Goal: Task Accomplishment & Management: Use online tool/utility

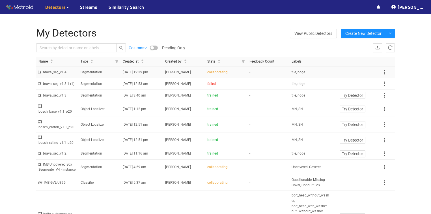
click at [277, 71] on td "-" at bounding box center [268, 72] width 42 height 12
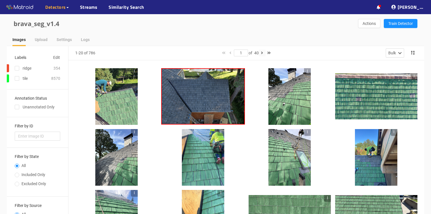
click at [263, 53] on icon "button" at bounding box center [262, 53] width 2 height 4
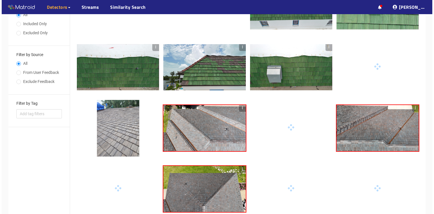
scroll to position [158, 0]
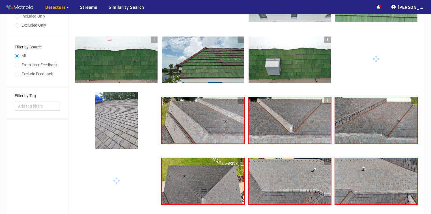
click at [115, 125] on div at bounding box center [116, 120] width 42 height 57
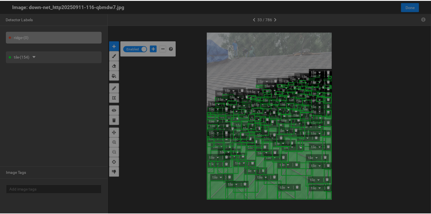
scroll to position [210, 0]
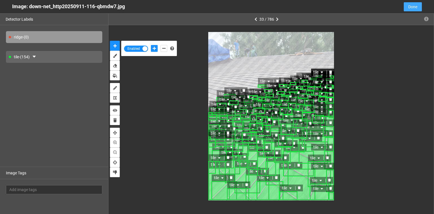
click at [411, 8] on span "Done" at bounding box center [412, 7] width 9 height 6
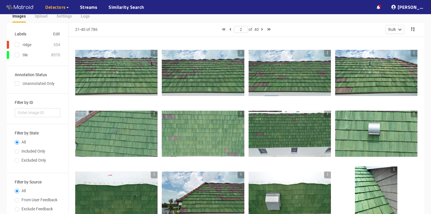
scroll to position [0, 0]
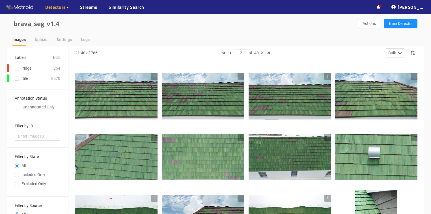
click at [261, 52] on button "button" at bounding box center [262, 52] width 7 height 7
type input "3"
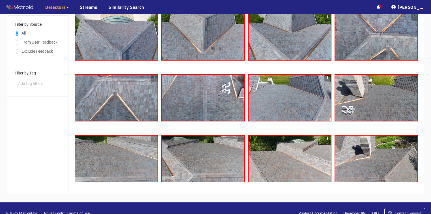
scroll to position [45, 0]
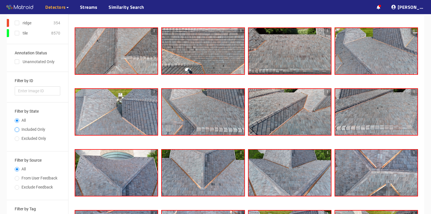
drag, startPoint x: 16, startPoint y: 129, endPoint x: 27, endPoint y: 128, distance: 10.7
click at [16, 128] on input "Included Only" at bounding box center [17, 129] width 5 height 3
radio input "true"
radio input "false"
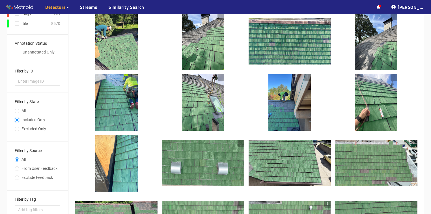
scroll to position [0, 0]
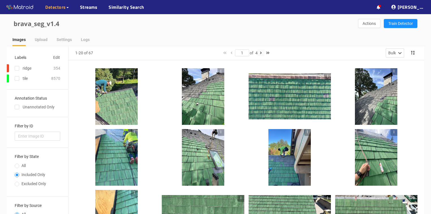
click at [262, 53] on icon "button" at bounding box center [261, 53] width 2 height 4
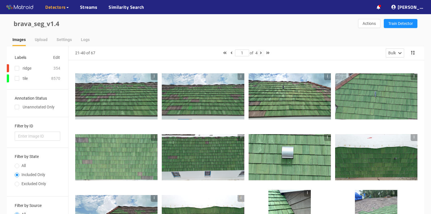
type input "2"
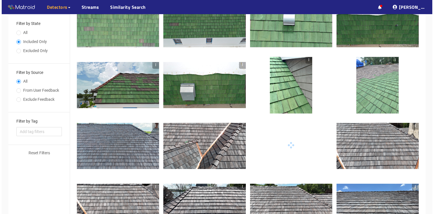
scroll to position [136, 0]
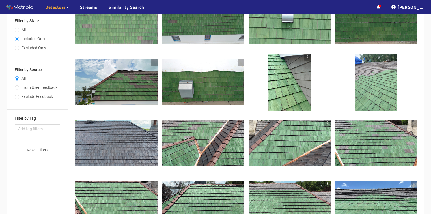
click at [115, 148] on div at bounding box center [116, 143] width 82 height 46
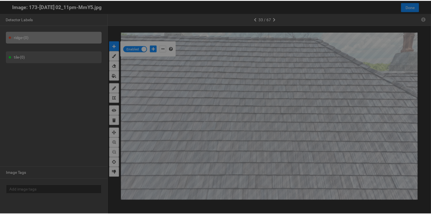
scroll to position [210, 0]
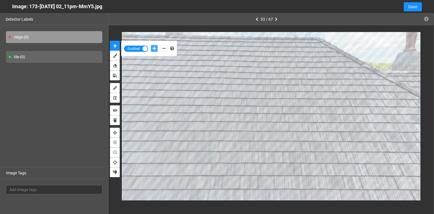
click at [155, 47] on icon "add-positive-points" at bounding box center [154, 48] width 3 height 4
click at [151, 45] on button "add-positive-points" at bounding box center [154, 48] width 7 height 7
click at [262, 108] on icon "delete" at bounding box center [261, 109] width 3 height 3
click at [414, 7] on span "Done" at bounding box center [412, 7] width 9 height 6
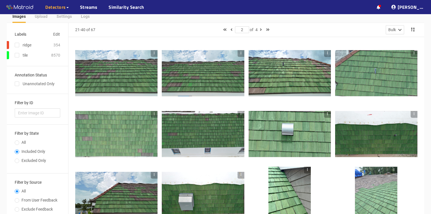
scroll to position [0, 0]
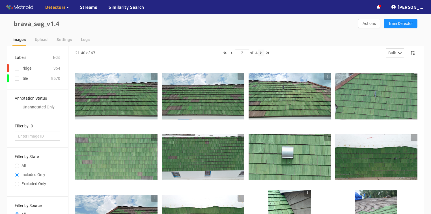
click at [261, 52] on icon "button" at bounding box center [261, 53] width 2 height 4
type input "3"
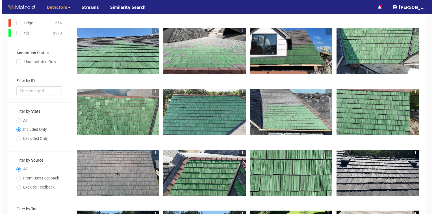
scroll to position [68, 0]
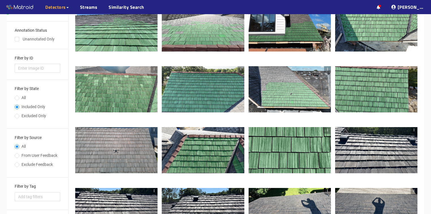
click at [122, 160] on div at bounding box center [116, 150] width 82 height 46
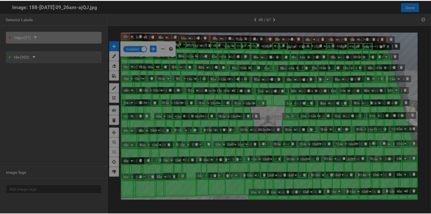
scroll to position [210, 0]
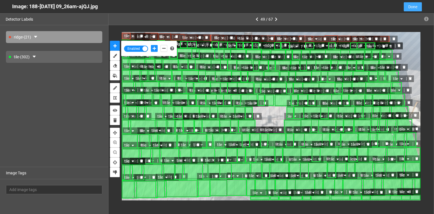
click at [414, 9] on span "Done" at bounding box center [412, 7] width 9 height 6
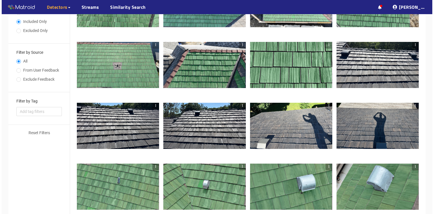
scroll to position [158, 0]
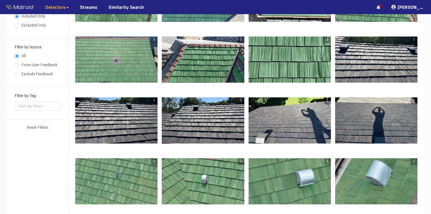
click at [215, 129] on div at bounding box center [203, 120] width 82 height 46
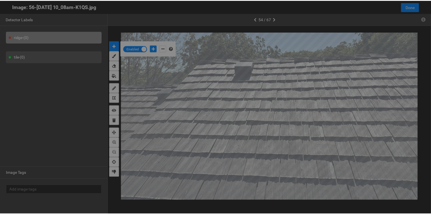
scroll to position [210, 0]
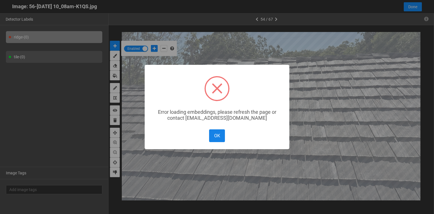
click at [222, 136] on button "OK" at bounding box center [217, 135] width 16 height 13
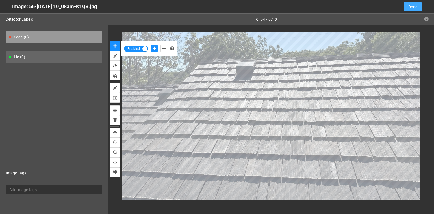
click at [411, 7] on span "Done" at bounding box center [412, 7] width 9 height 6
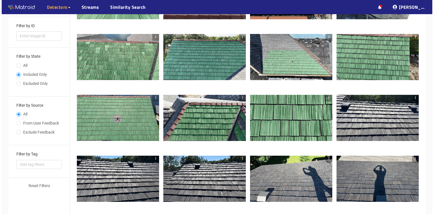
scroll to position [0, 0]
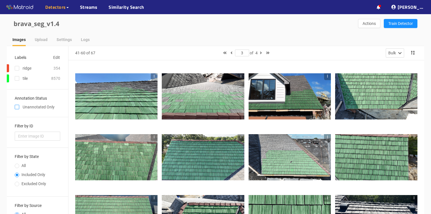
click at [16, 107] on input "checkbox" at bounding box center [17, 108] width 5 height 5
checkbox input "true"
type input "1"
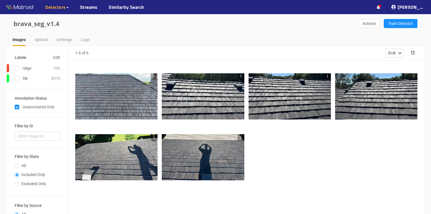
click at [209, 111] on div at bounding box center [203, 96] width 82 height 46
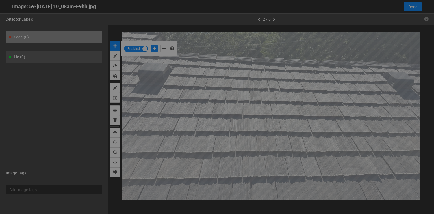
scroll to position [210, 0]
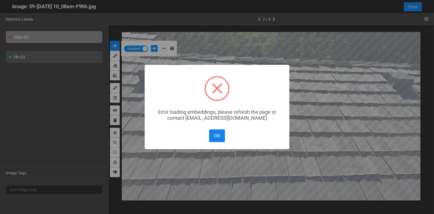
click at [220, 133] on button "OK" at bounding box center [217, 135] width 16 height 13
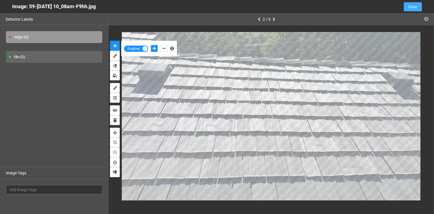
click at [417, 7] on button "Done" at bounding box center [413, 6] width 18 height 9
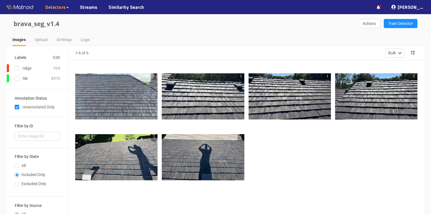
click at [125, 96] on div at bounding box center [116, 96] width 82 height 46
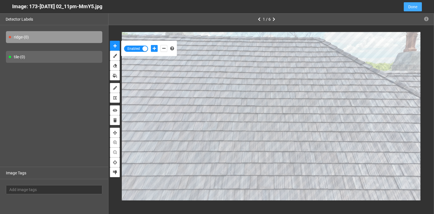
click at [413, 8] on span "Done" at bounding box center [412, 7] width 9 height 6
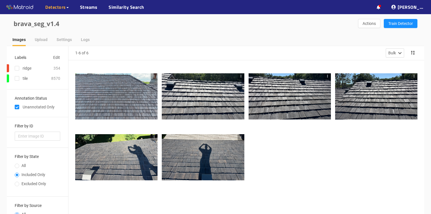
click at [198, 109] on div at bounding box center [203, 96] width 82 height 46
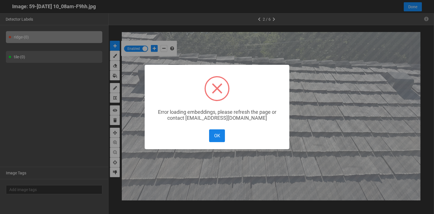
click at [217, 137] on button "OK" at bounding box center [217, 135] width 16 height 13
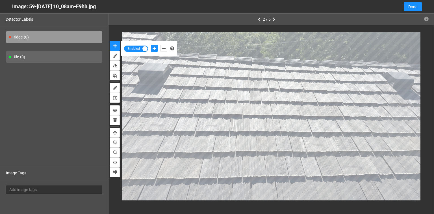
drag, startPoint x: 107, startPoint y: 7, endPoint x: 12, endPoint y: 9, distance: 94.7
click at [12, 9] on div "Image: 59-Jul 09 2025 10_08am-F9hh.jpg Cancel Done" at bounding box center [217, 7] width 434 height 14
copy div "Image: 59-Jul 09 2025 10_08am-F9hh.jpg"
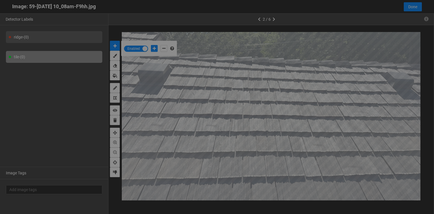
scroll to position [210, 0]
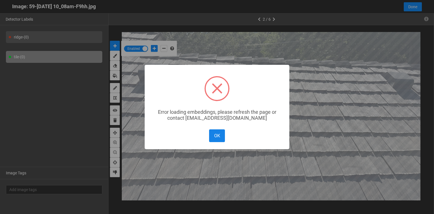
click at [218, 139] on button "OK" at bounding box center [217, 135] width 16 height 13
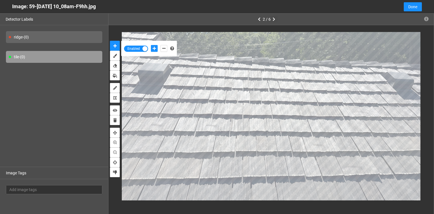
click at [273, 19] on icon "button" at bounding box center [274, 19] width 3 height 4
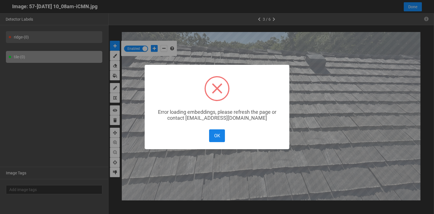
click at [218, 135] on button "OK" at bounding box center [217, 135] width 16 height 13
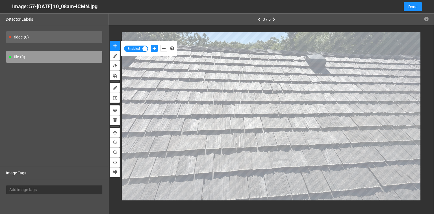
drag, startPoint x: 112, startPoint y: 7, endPoint x: 13, endPoint y: 9, distance: 98.9
click at [10, 8] on div "Image: 57-[DATE] 10_08am-iCMN.jpg Cancel Done" at bounding box center [217, 7] width 434 height 14
copy div "Image: 57-[DATE] 10_08am-iCMN.jpg"
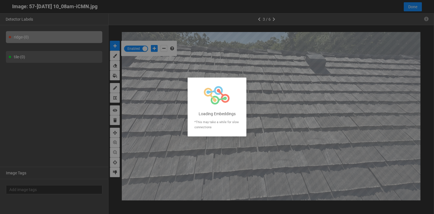
click at [61, 16] on div at bounding box center [217, 107] width 434 height 214
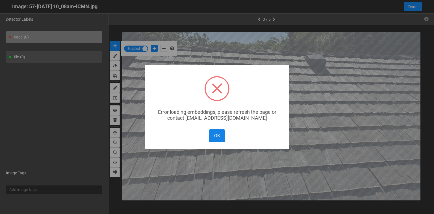
drag, startPoint x: 211, startPoint y: 140, endPoint x: 259, endPoint y: 100, distance: 63.0
click at [211, 140] on button "OK" at bounding box center [217, 135] width 16 height 13
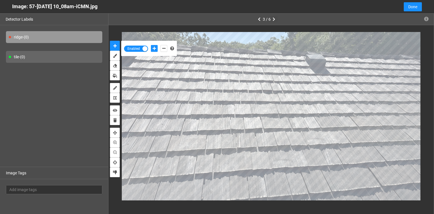
click at [275, 17] on button "button" at bounding box center [274, 19] width 7 height 7
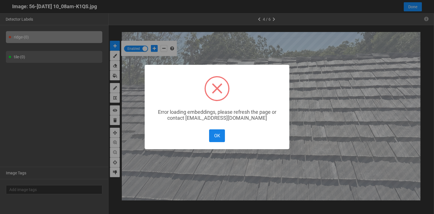
click at [224, 140] on button "OK" at bounding box center [217, 135] width 16 height 13
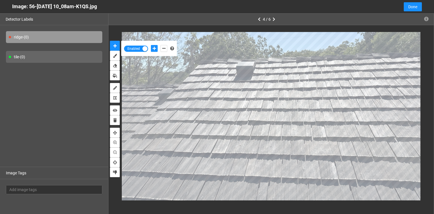
drag, startPoint x: 112, startPoint y: 7, endPoint x: 14, endPoint y: 11, distance: 98.4
click at [11, 11] on div "Image: 56-Jul 09 2025 10_08am-K1QS.jpg Cancel Done" at bounding box center [217, 7] width 434 height 14
copy div "Image: 56-Jul 09 2025 10_08am-K1QS.jpg"
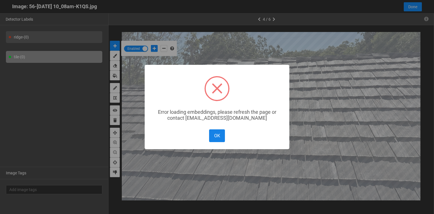
click at [218, 134] on button "OK" at bounding box center [217, 135] width 16 height 13
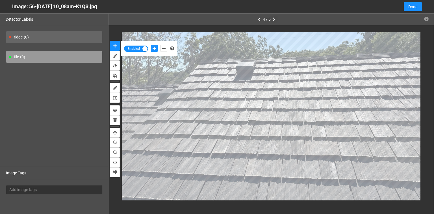
click at [273, 20] on icon "button" at bounding box center [274, 19] width 3 height 4
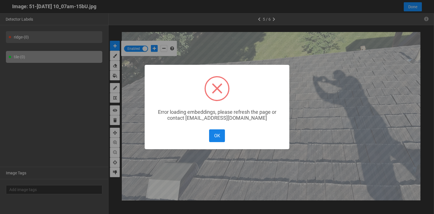
click at [212, 137] on button "OK" at bounding box center [217, 135] width 16 height 13
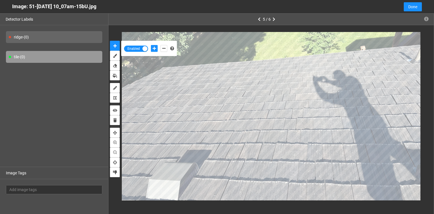
drag, startPoint x: 110, startPoint y: 8, endPoint x: 10, endPoint y: 12, distance: 100.9
click at [10, 12] on div "Image: 51-Jul 09 2025 10_07am-15bU.jpg Cancel Done" at bounding box center [217, 7] width 434 height 14
copy div "Image: 51-Jul 09 2025 10_07am-15bU.jpg"
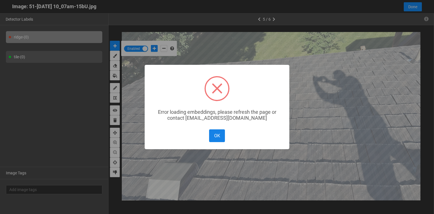
click at [217, 137] on button "OK" at bounding box center [217, 135] width 16 height 13
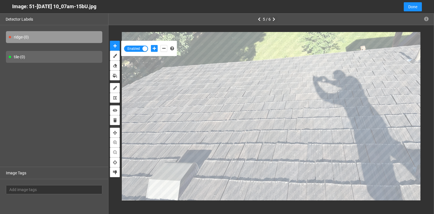
click at [275, 19] on button "button" at bounding box center [274, 19] width 7 height 7
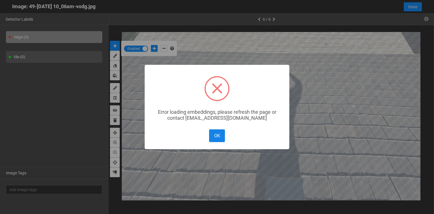
click at [218, 136] on button "OK" at bounding box center [217, 135] width 16 height 13
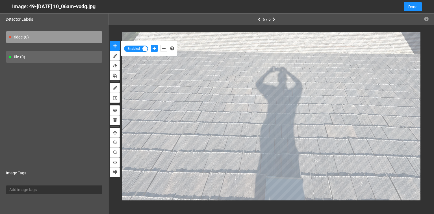
drag, startPoint x: 112, startPoint y: 6, endPoint x: 7, endPoint y: 8, distance: 104.8
click at [7, 8] on div "Image: 49-Jul 09 2025 10_06am-vodg.jpg Cancel Done" at bounding box center [217, 7] width 434 height 14
copy div "Image: 49-Jul 09 2025 10_06am-vodg.jpg"
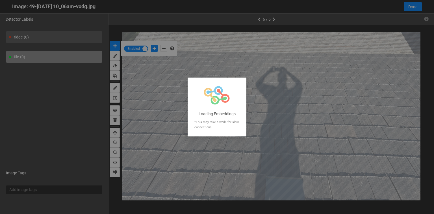
click at [326, 4] on div at bounding box center [217, 107] width 434 height 214
click at [415, 8] on div at bounding box center [217, 107] width 434 height 214
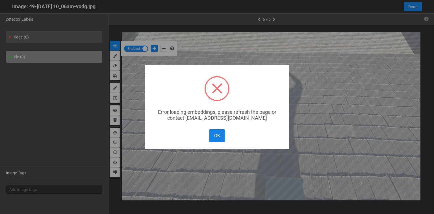
click at [211, 136] on button "OK" at bounding box center [217, 135] width 16 height 13
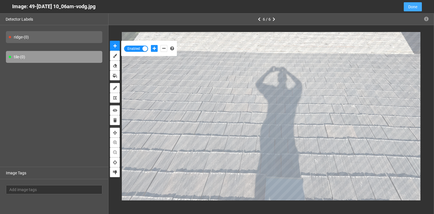
click at [412, 8] on span "Done" at bounding box center [412, 7] width 9 height 6
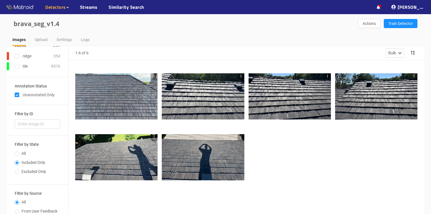
scroll to position [23, 0]
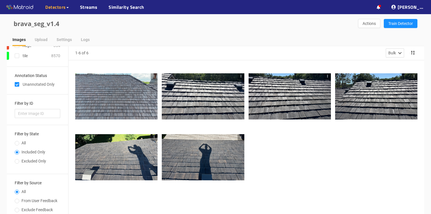
click at [17, 85] on input "checkbox" at bounding box center [17, 85] width 5 height 5
checkbox input "false"
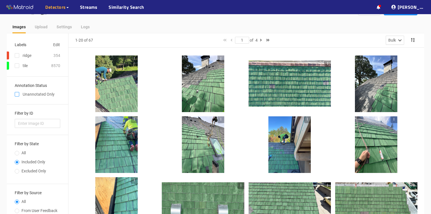
scroll to position [0, 0]
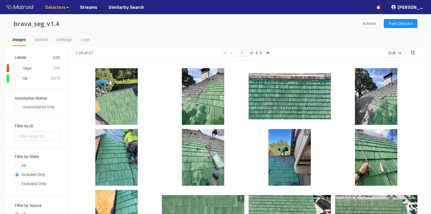
click at [262, 54] on icon "button" at bounding box center [261, 53] width 2 height 4
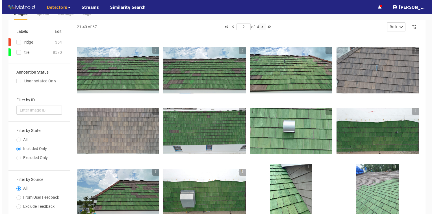
scroll to position [45, 0]
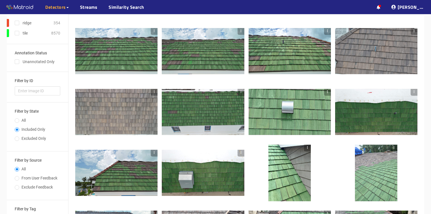
click at [116, 124] on div at bounding box center [116, 112] width 82 height 46
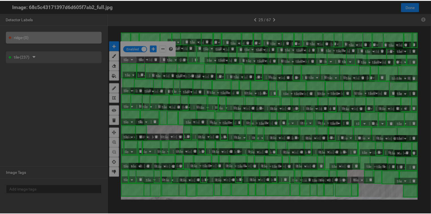
scroll to position [210, 0]
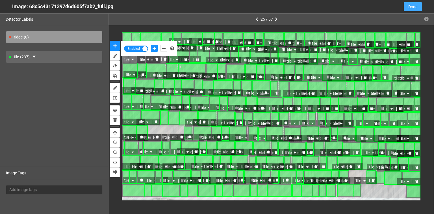
click at [417, 6] on span "Done" at bounding box center [412, 7] width 9 height 6
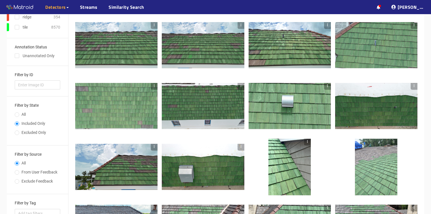
scroll to position [0, 0]
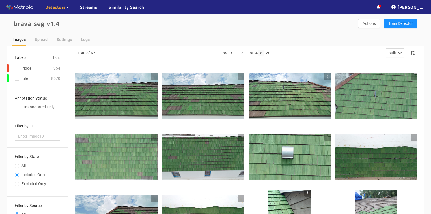
click at [262, 51] on button "button" at bounding box center [260, 52] width 7 height 7
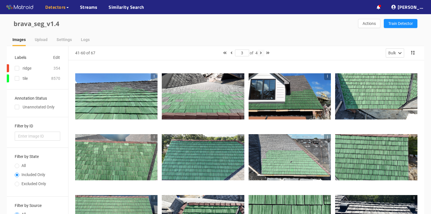
click at [261, 52] on icon "button" at bounding box center [261, 53] width 2 height 4
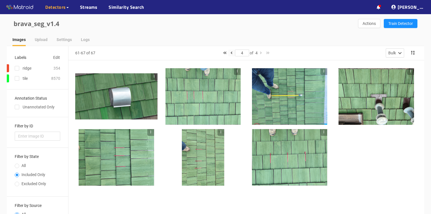
click at [230, 53] on icon "button" at bounding box center [231, 53] width 2 height 4
type input "3"
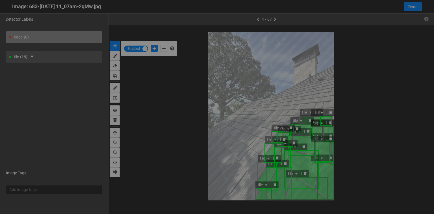
scroll to position [210, 0]
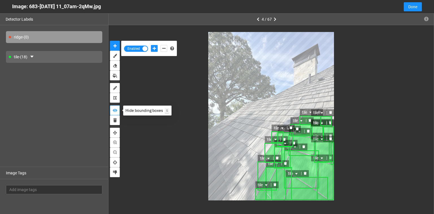
click at [115, 109] on icon "show bounding boxes" at bounding box center [115, 110] width 5 height 4
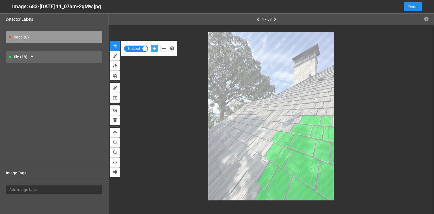
click at [154, 47] on icon "add-positive-points" at bounding box center [154, 48] width 3 height 4
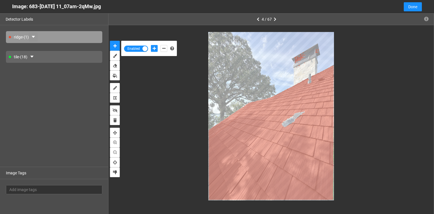
click at [31, 36] on button "button" at bounding box center [33, 36] width 9 height 9
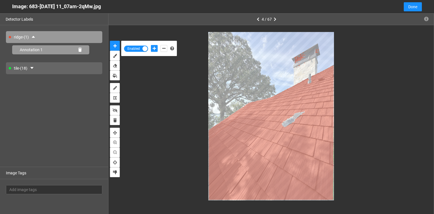
click at [82, 50] on div "Annotation 1" at bounding box center [50, 49] width 77 height 9
click at [81, 49] on icon at bounding box center [79, 50] width 3 height 4
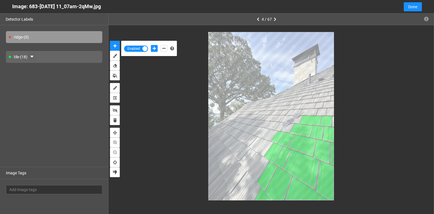
click at [29, 57] on button "button" at bounding box center [31, 56] width 9 height 9
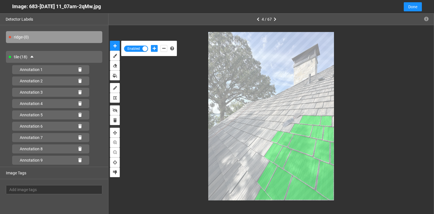
click at [22, 55] on div "tile - (18)" at bounding box center [54, 57] width 96 height 12
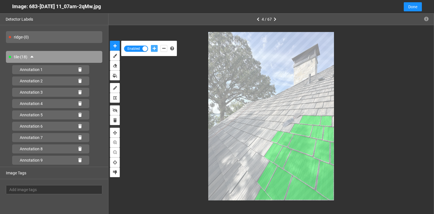
click at [153, 49] on icon "add-positive-points" at bounding box center [154, 48] width 3 height 4
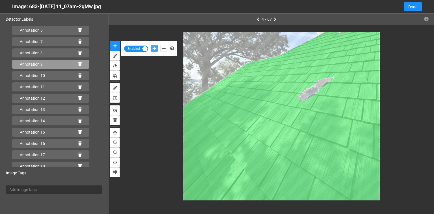
scroll to position [111, 0]
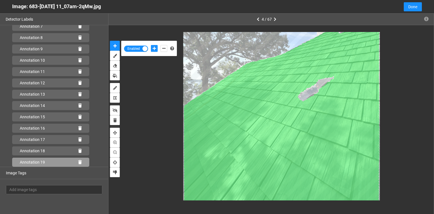
click at [78, 162] on icon at bounding box center [79, 162] width 3 height 4
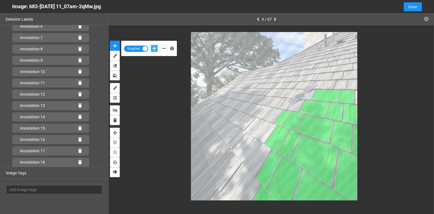
click at [153, 47] on icon "add-positive-points" at bounding box center [154, 48] width 3 height 4
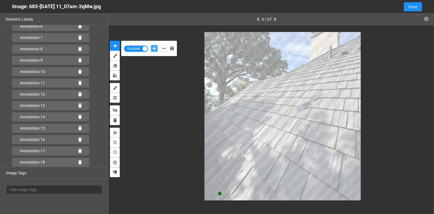
scroll to position [111, 0]
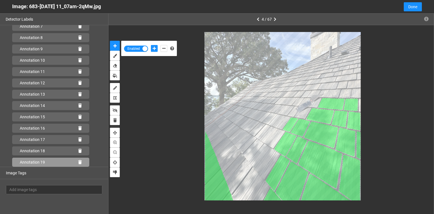
click at [80, 161] on div "Annotation 19" at bounding box center [50, 161] width 77 height 9
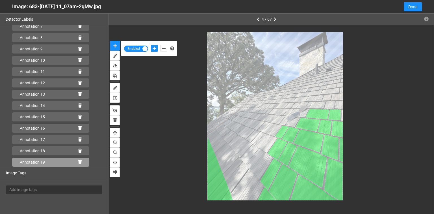
click at [78, 162] on icon at bounding box center [79, 162] width 3 height 4
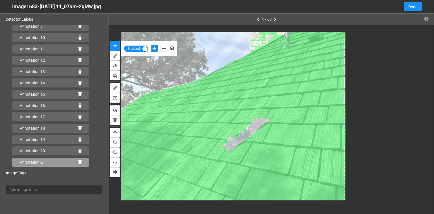
click at [78, 162] on icon at bounding box center [79, 162] width 3 height 4
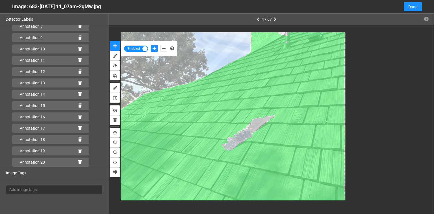
scroll to position [134, 0]
click at [78, 162] on icon at bounding box center [79, 162] width 3 height 4
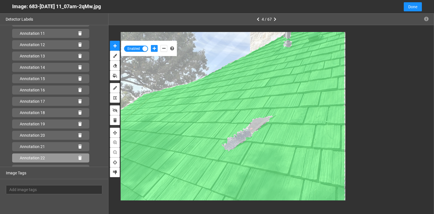
scroll to position [156, 0]
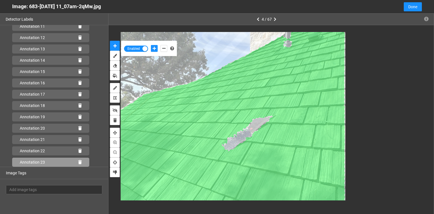
click at [79, 160] on icon at bounding box center [79, 162] width 3 height 4
click at [78, 161] on icon at bounding box center [79, 162] width 3 height 4
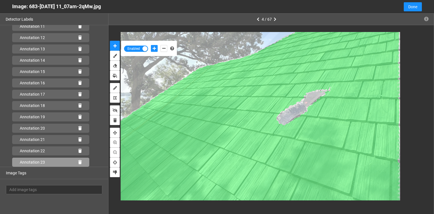
click at [78, 161] on icon at bounding box center [79, 162] width 3 height 4
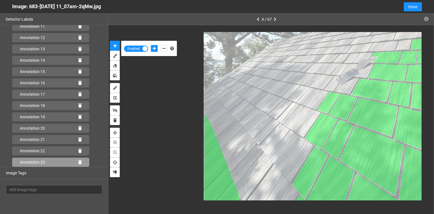
click at [78, 161] on icon at bounding box center [79, 162] width 3 height 4
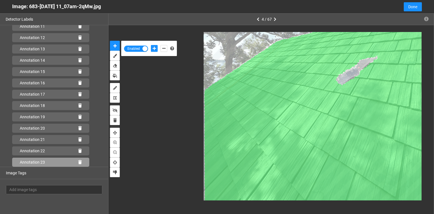
click at [78, 162] on icon at bounding box center [79, 162] width 3 height 4
click at [78, 160] on icon at bounding box center [79, 162] width 3 height 4
click at [78, 162] on icon at bounding box center [79, 162] width 3 height 4
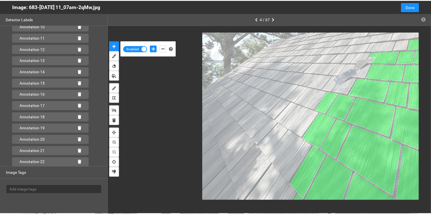
scroll to position [145, 0]
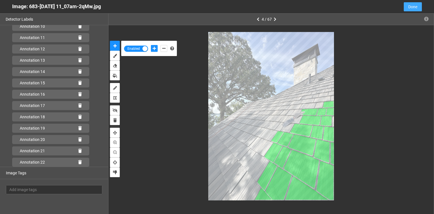
click at [414, 8] on span "Done" at bounding box center [412, 7] width 9 height 6
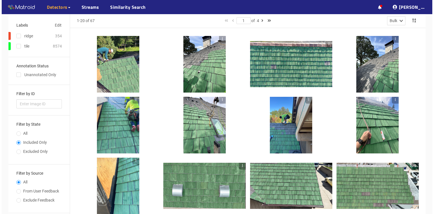
scroll to position [55, 0]
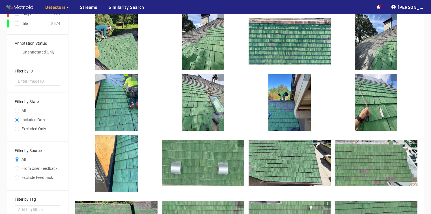
click at [207, 85] on div at bounding box center [203, 102] width 42 height 57
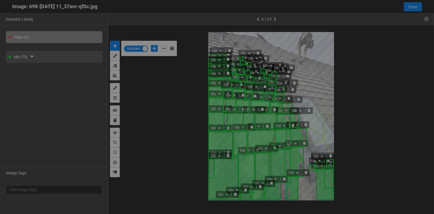
scroll to position [210, 0]
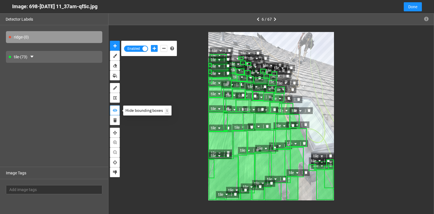
click at [115, 110] on icon "show bounding boxes" at bounding box center [115, 110] width 5 height 4
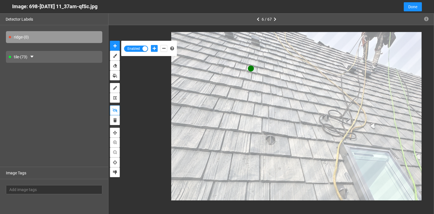
click at [110, 105] on button "show bounding boxes" at bounding box center [115, 110] width 10 height 10
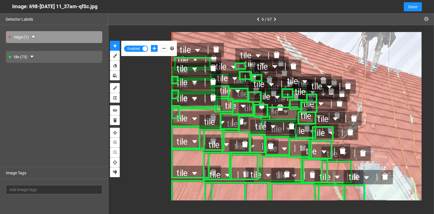
click at [35, 37] on icon "caret-down" at bounding box center [33, 37] width 3 height 2
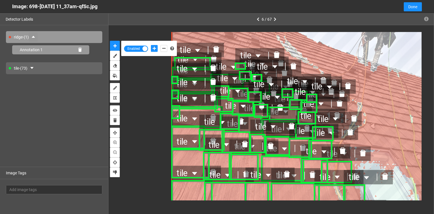
click at [78, 50] on icon at bounding box center [79, 50] width 3 height 4
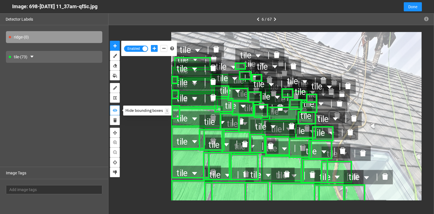
click at [116, 109] on icon "show bounding boxes" at bounding box center [115, 110] width 5 height 4
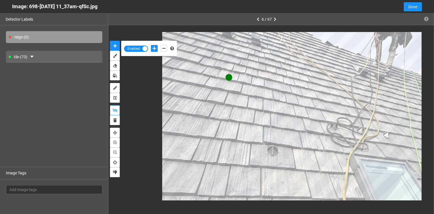
click at [110, 105] on button "show bounding boxes" at bounding box center [115, 110] width 10 height 10
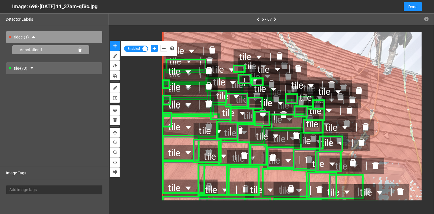
click at [78, 48] on icon at bounding box center [79, 50] width 3 height 4
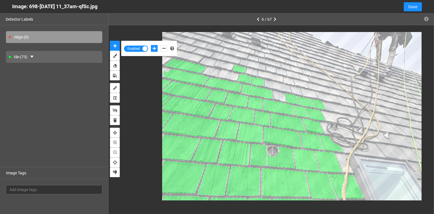
click at [44, 55] on div "tile - (73)" at bounding box center [54, 57] width 96 height 12
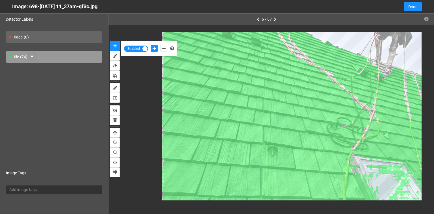
click at [31, 57] on button "button" at bounding box center [31, 56] width 9 height 9
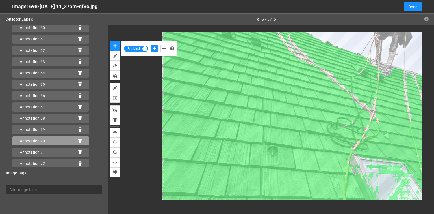
scroll to position [733, 0]
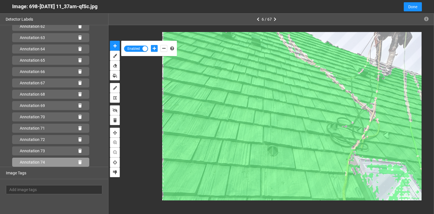
click at [78, 162] on icon at bounding box center [79, 162] width 3 height 4
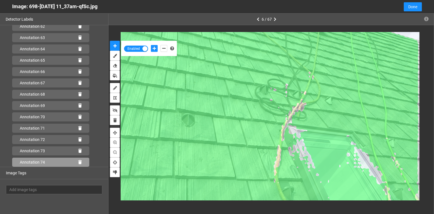
click at [79, 160] on icon at bounding box center [79, 162] width 3 height 4
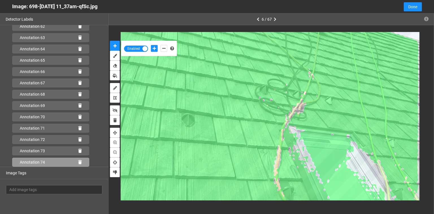
click at [78, 161] on icon at bounding box center [79, 162] width 3 height 4
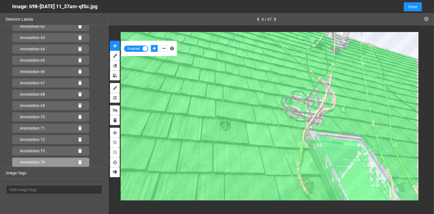
click at [78, 162] on icon at bounding box center [79, 162] width 3 height 4
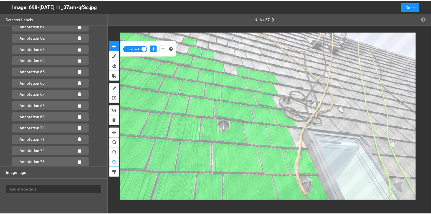
scroll to position [721, 0]
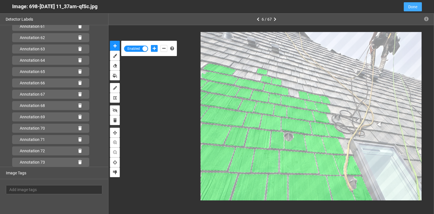
click at [413, 9] on span "Done" at bounding box center [412, 7] width 9 height 6
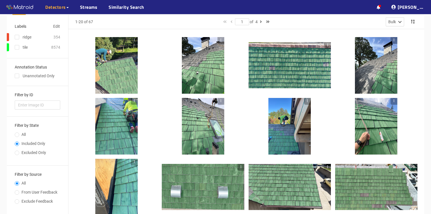
scroll to position [0, 0]
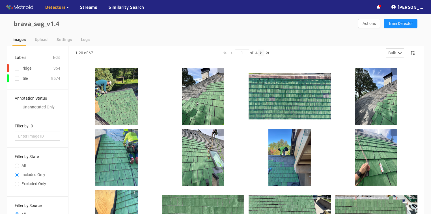
click at [261, 53] on button "button" at bounding box center [260, 52] width 7 height 7
type input "2"
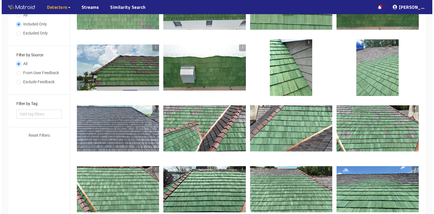
scroll to position [158, 0]
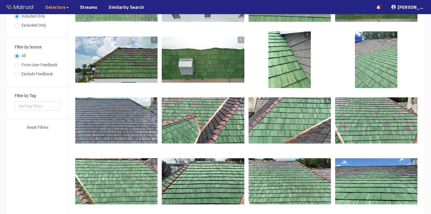
click at [207, 122] on div at bounding box center [203, 120] width 82 height 46
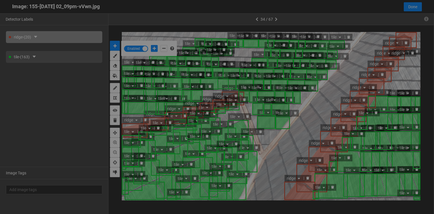
scroll to position [210, 0]
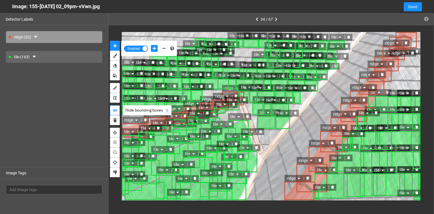
click at [115, 108] on icon "show bounding boxes" at bounding box center [115, 110] width 5 height 4
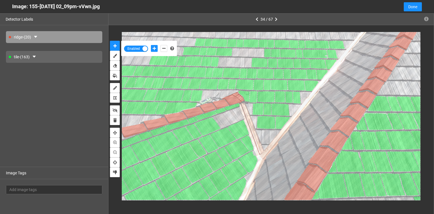
click at [58, 59] on div "tile - (163)" at bounding box center [54, 57] width 96 height 12
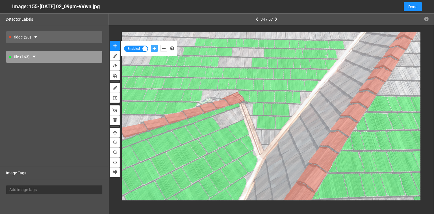
click at [153, 47] on icon "add-positive-points" at bounding box center [154, 48] width 3 height 4
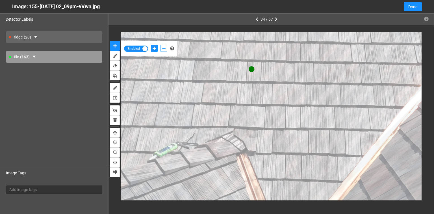
click at [164, 47] on icon "add-negative-points" at bounding box center [163, 48] width 3 height 4
click at [160, 45] on button "add-negative-points" at bounding box center [163, 48] width 7 height 7
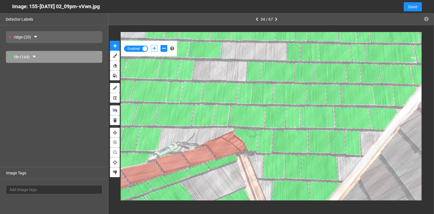
click at [153, 47] on icon "add-positive-points" at bounding box center [154, 48] width 3 height 4
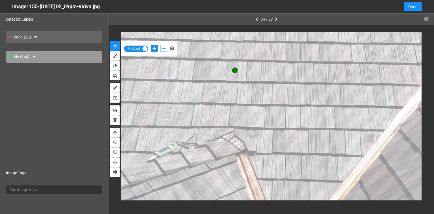
click at [164, 47] on icon "add-negative-points" at bounding box center [163, 48] width 3 height 4
click at [160, 45] on button "add-negative-points" at bounding box center [163, 48] width 7 height 7
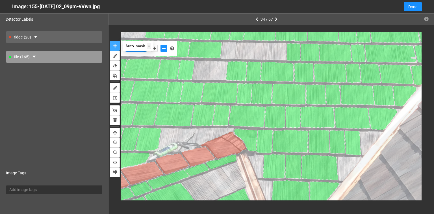
click at [116, 47] on icon "auto-mask" at bounding box center [114, 46] width 3 height 4
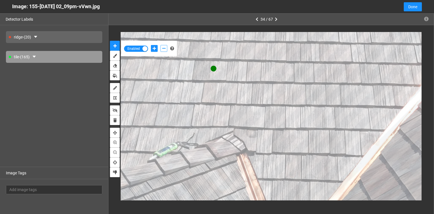
drag, startPoint x: 163, startPoint y: 46, endPoint x: 174, endPoint y: 52, distance: 12.8
click at [163, 46] on icon "add-negative-points" at bounding box center [163, 48] width 3 height 4
click at [160, 45] on button "add-negative-points" at bounding box center [163, 48] width 7 height 7
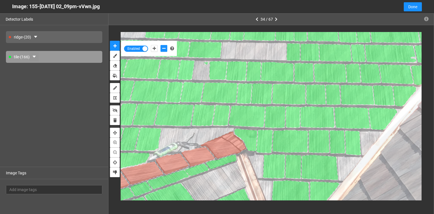
click at [36, 55] on icon "caret-down" at bounding box center [34, 56] width 5 height 5
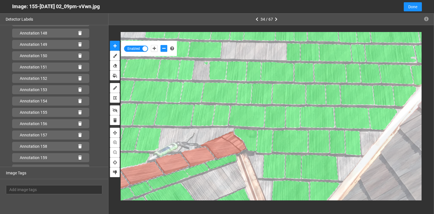
scroll to position [1772, 0]
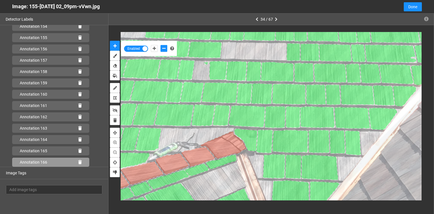
click at [78, 161] on icon at bounding box center [79, 162] width 3 height 4
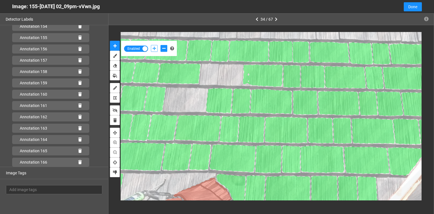
click at [153, 47] on icon "add-positive-points" at bounding box center [154, 48] width 3 height 4
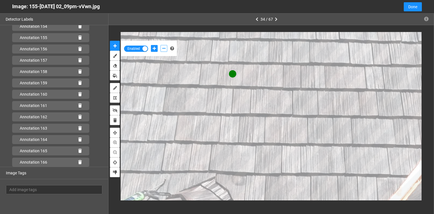
click at [163, 48] on icon "add-negative-points" at bounding box center [163, 48] width 3 height 4
click at [160, 45] on button "add-negative-points" at bounding box center [163, 48] width 7 height 7
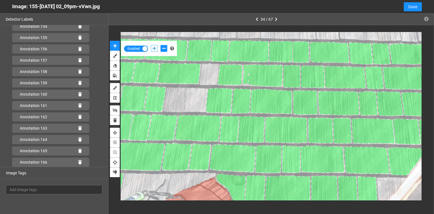
click at [155, 46] on icon "add-positive-points" at bounding box center [154, 48] width 3 height 4
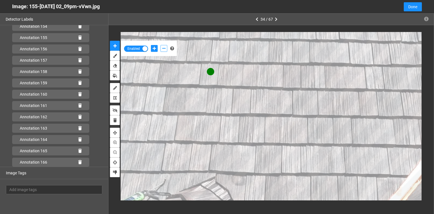
click at [162, 49] on icon "add-negative-points" at bounding box center [163, 48] width 3 height 4
click at [160, 45] on button "add-negative-points" at bounding box center [163, 48] width 7 height 7
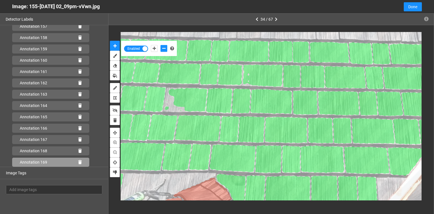
click at [78, 161] on icon at bounding box center [79, 162] width 3 height 4
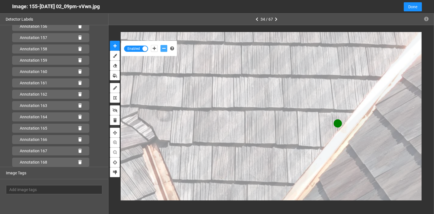
click at [163, 47] on icon "add-negative-points" at bounding box center [163, 48] width 3 height 4
click at [160, 45] on button "add-negative-points" at bounding box center [163, 48] width 7 height 7
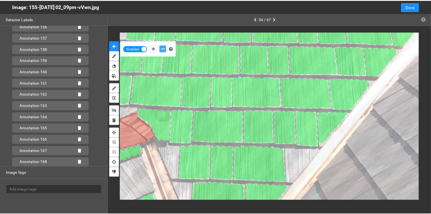
scroll to position [1806, 0]
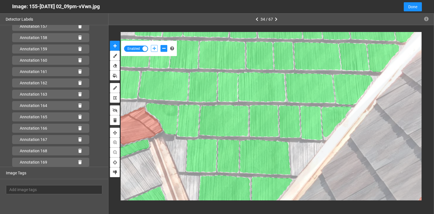
click at [151, 49] on button "add-positive-points" at bounding box center [154, 48] width 7 height 7
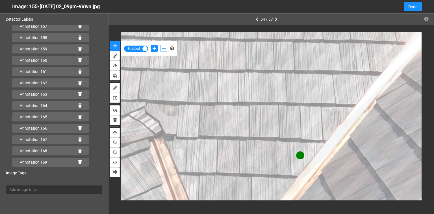
click at [165, 49] on icon "add-negative-points" at bounding box center [163, 48] width 3 height 4
click at [160, 45] on button "add-negative-points" at bounding box center [163, 48] width 7 height 7
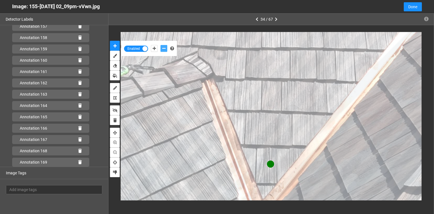
click at [160, 45] on button "add-negative-points" at bounding box center [163, 48] width 7 height 7
click at [165, 47] on icon "add-negative-points" at bounding box center [163, 48] width 3 height 4
click at [160, 45] on button "add-negative-points" at bounding box center [163, 48] width 7 height 7
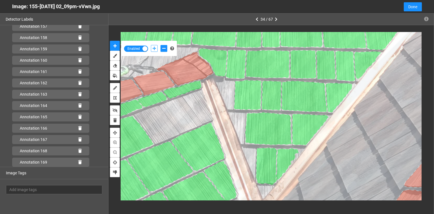
click at [155, 48] on icon "add-positive-points" at bounding box center [154, 48] width 3 height 4
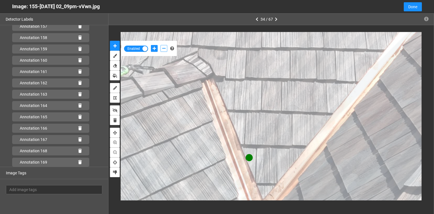
click at [162, 47] on button "add-negative-points" at bounding box center [163, 48] width 7 height 7
click at [160, 45] on button "add-negative-points" at bounding box center [163, 48] width 7 height 7
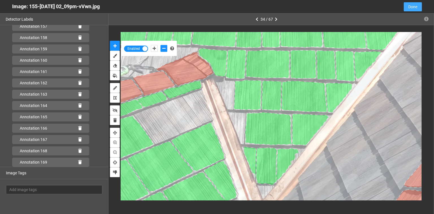
click at [405, 6] on button "Done" at bounding box center [413, 6] width 18 height 9
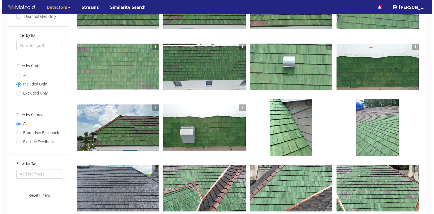
scroll to position [45, 0]
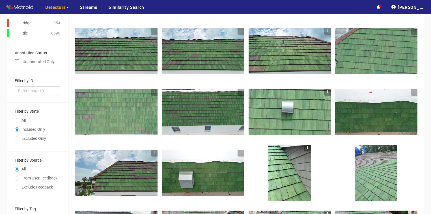
click at [18, 62] on input "checkbox" at bounding box center [17, 62] width 5 height 5
checkbox input "true"
type input "1"
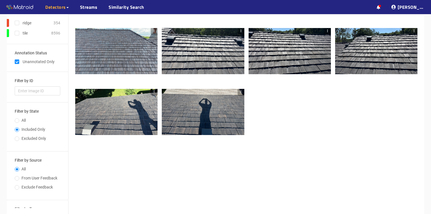
click at [202, 37] on div at bounding box center [203, 51] width 82 height 46
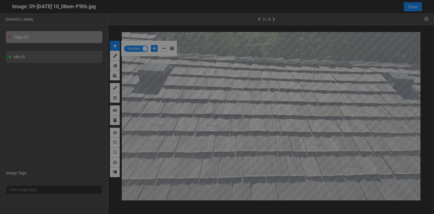
scroll to position [210, 0]
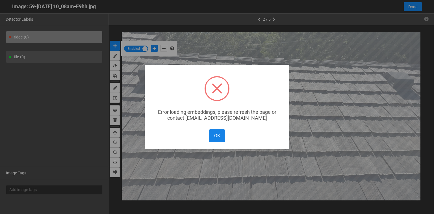
click at [215, 136] on button "OK" at bounding box center [217, 135] width 16 height 13
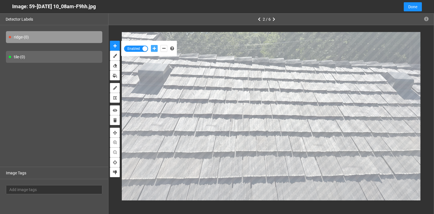
click at [153, 50] on icon "add-positive-points" at bounding box center [154, 48] width 3 height 4
click at [154, 48] on icon "add-positive-points" at bounding box center [154, 48] width 3 height 4
click at [197, 71] on body "··· Detectors ··· Streams ··· Similarity Search ··· ··· ··· Shafi I. ··· brava_…" at bounding box center [217, 62] width 434 height 214
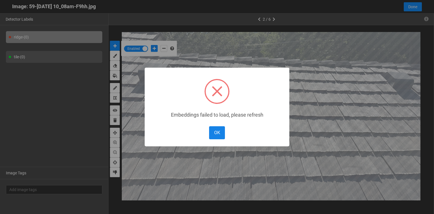
click at [220, 134] on button "OK" at bounding box center [217, 132] width 16 height 13
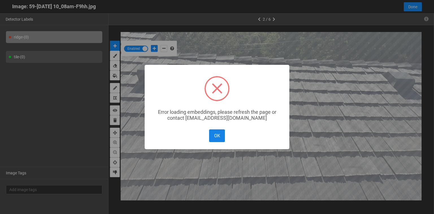
click at [213, 134] on button "OK" at bounding box center [217, 135] width 16 height 13
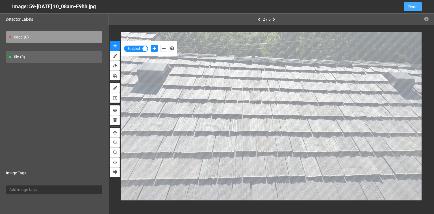
click at [413, 8] on span "Done" at bounding box center [412, 7] width 9 height 6
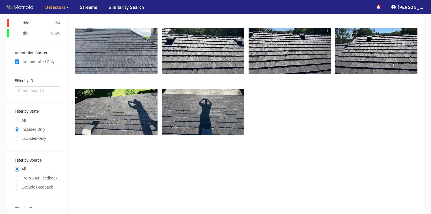
click at [195, 55] on div at bounding box center [203, 51] width 82 height 46
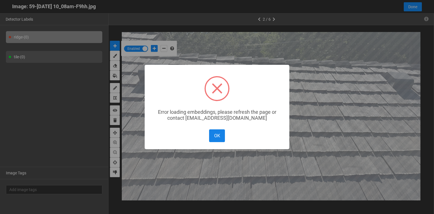
click at [214, 136] on button "OK" at bounding box center [217, 135] width 16 height 13
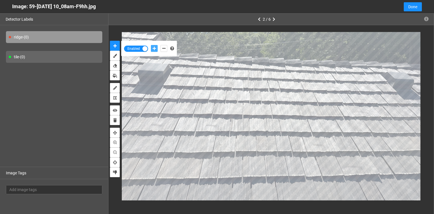
click at [154, 47] on icon "add-positive-points" at bounding box center [154, 48] width 3 height 4
click at [154, 49] on icon "add-positive-points" at bounding box center [154, 48] width 3 height 4
click at [227, 97] on body "··· Detectors ··· Streams ··· Similarity Search ··· ··· ··· Shafi I. ··· brava_…" at bounding box center [217, 62] width 434 height 214
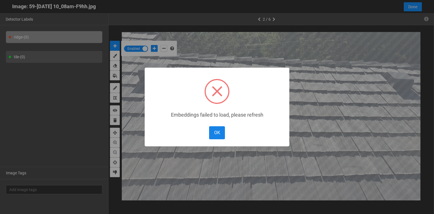
click at [217, 134] on button "OK" at bounding box center [217, 132] width 16 height 13
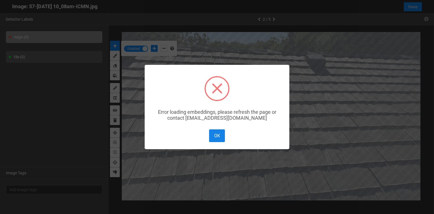
drag, startPoint x: 221, startPoint y: 133, endPoint x: 278, endPoint y: 95, distance: 69.1
click at [220, 133] on button "OK" at bounding box center [217, 135] width 16 height 13
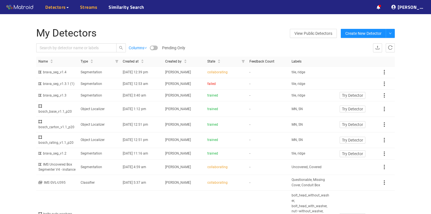
click at [84, 5] on link "Streams" at bounding box center [89, 7] width 18 height 7
